Goal: Information Seeking & Learning: Learn about a topic

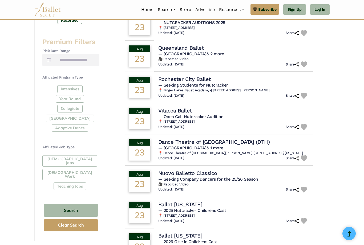
scroll to position [201, 0]
click at [60, 95] on div "Intensives Year Round Collegiate [GEOGRAPHIC_DATA] Adaptive Dance" at bounding box center [70, 109] width 57 height 49
click at [68, 96] on div "Intensives Year Round Collegiate Post High School Adaptive Dance" at bounding box center [70, 109] width 57 height 49
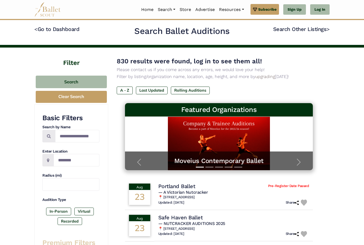
scroll to position [0, 0]
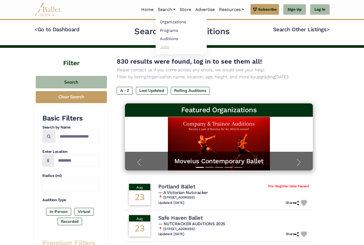
click at [161, 45] on link "Jobs" at bounding box center [181, 47] width 51 height 8
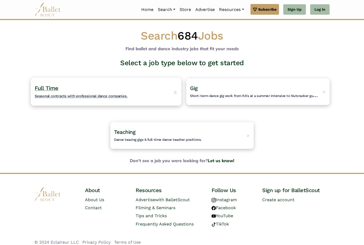
click at [58, 103] on div "Full Time Seasonal contracts with professional dance companies. >" at bounding box center [106, 91] width 151 height 28
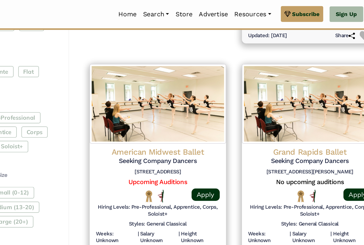
scroll to position [236, 0]
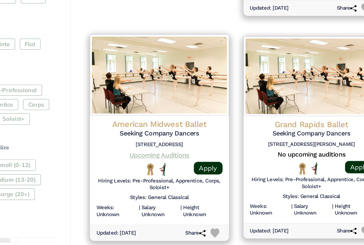
click at [148, 123] on link "Upcoming Auditions" at bounding box center [168, 125] width 40 height 5
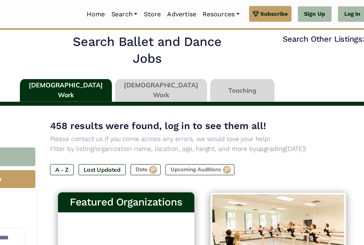
scroll to position [0, 0]
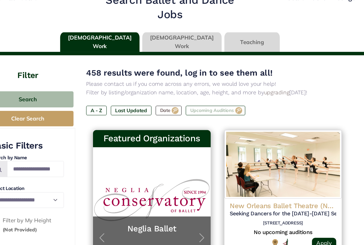
click at [194, 113] on label "Upcoming Auditions" at bounding box center [217, 116] width 46 height 7
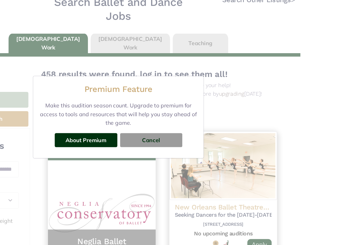
click at [232, 79] on div "Premium Feature Make this audition season count. Upgrade to premium for access …" at bounding box center [182, 122] width 364 height 245
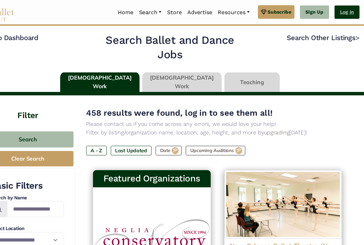
click at [310, 9] on link "Log In" at bounding box center [319, 9] width 19 height 11
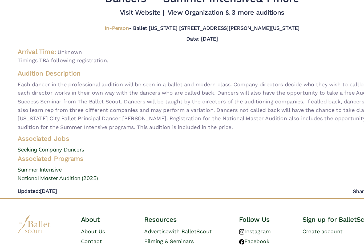
scroll to position [5, 0]
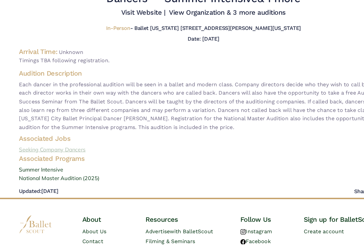
click at [32, 151] on link "Seeking Company Dancers" at bounding box center [182, 154] width 304 height 7
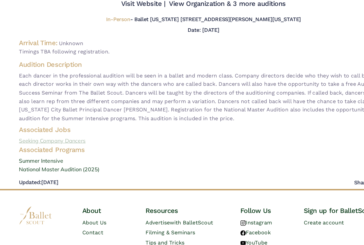
scroll to position [0, 0]
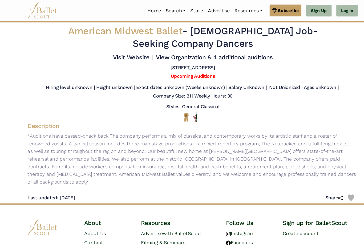
click at [190, 89] on h5 "Weekly Hours: 30" at bounding box center [201, 86] width 34 height 6
